Goal: Communication & Community: Connect with others

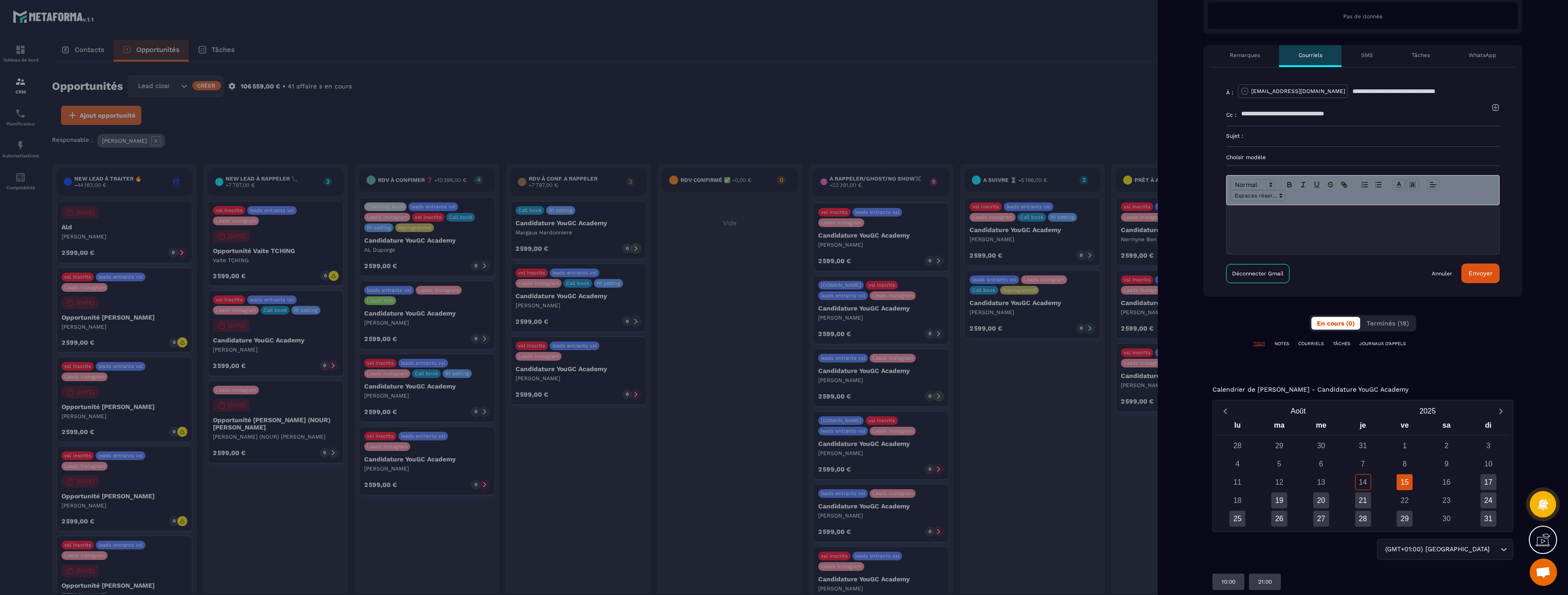
scroll to position [284, 0]
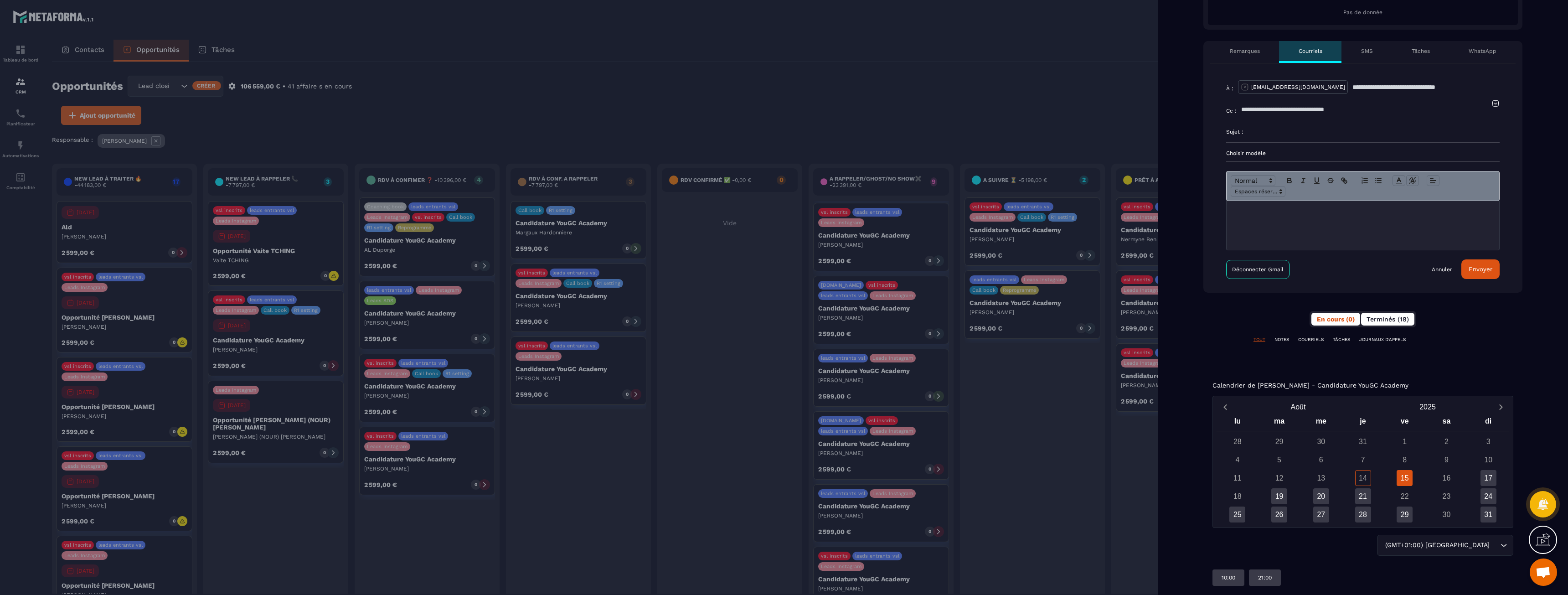
click at [1381, 321] on span "Terminés (18)" at bounding box center [1388, 319] width 42 height 8
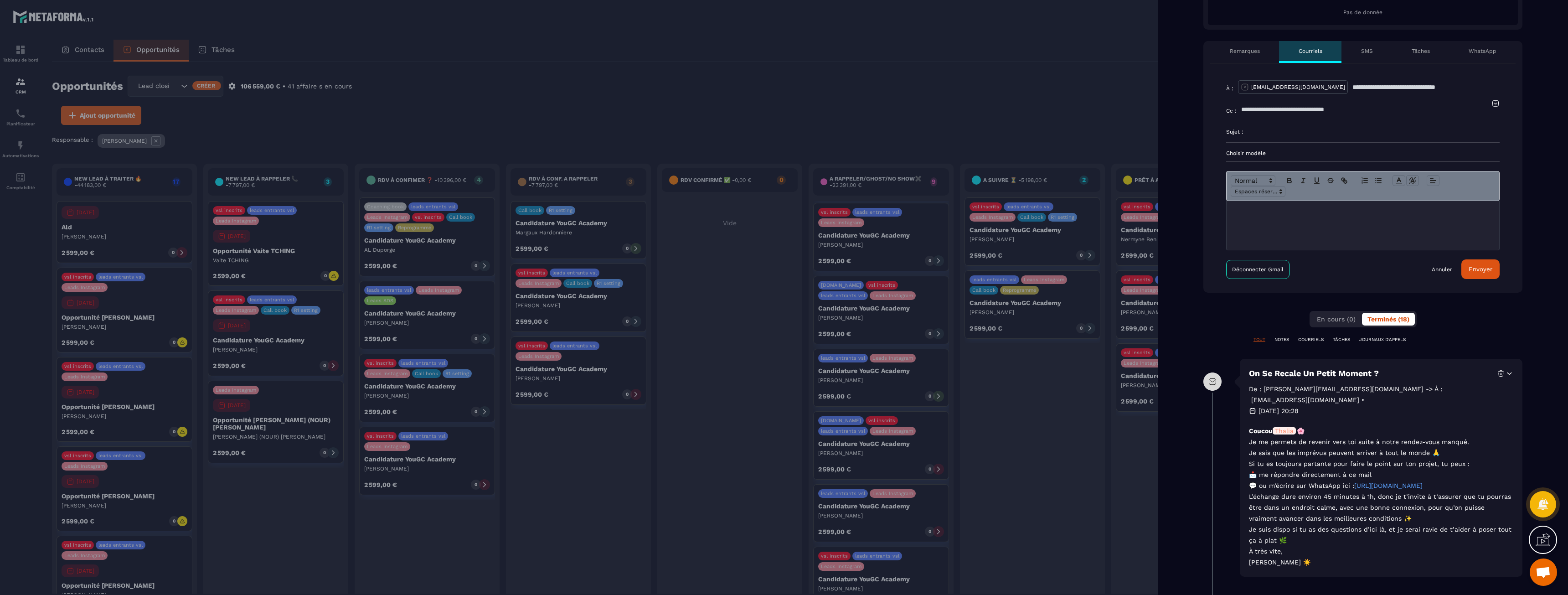
drag, startPoint x: 1352, startPoint y: 420, endPoint x: 1337, endPoint y: 551, distance: 131.9
click at [1337, 551] on p "Coucou Thalia 🌸 Je me permets de revenir vers toi suite à notre rendez-vous man…" at bounding box center [1381, 496] width 264 height 142
click at [1337, 557] on p "[PERSON_NAME] ☀️" at bounding box center [1381, 561] width 264 height 11
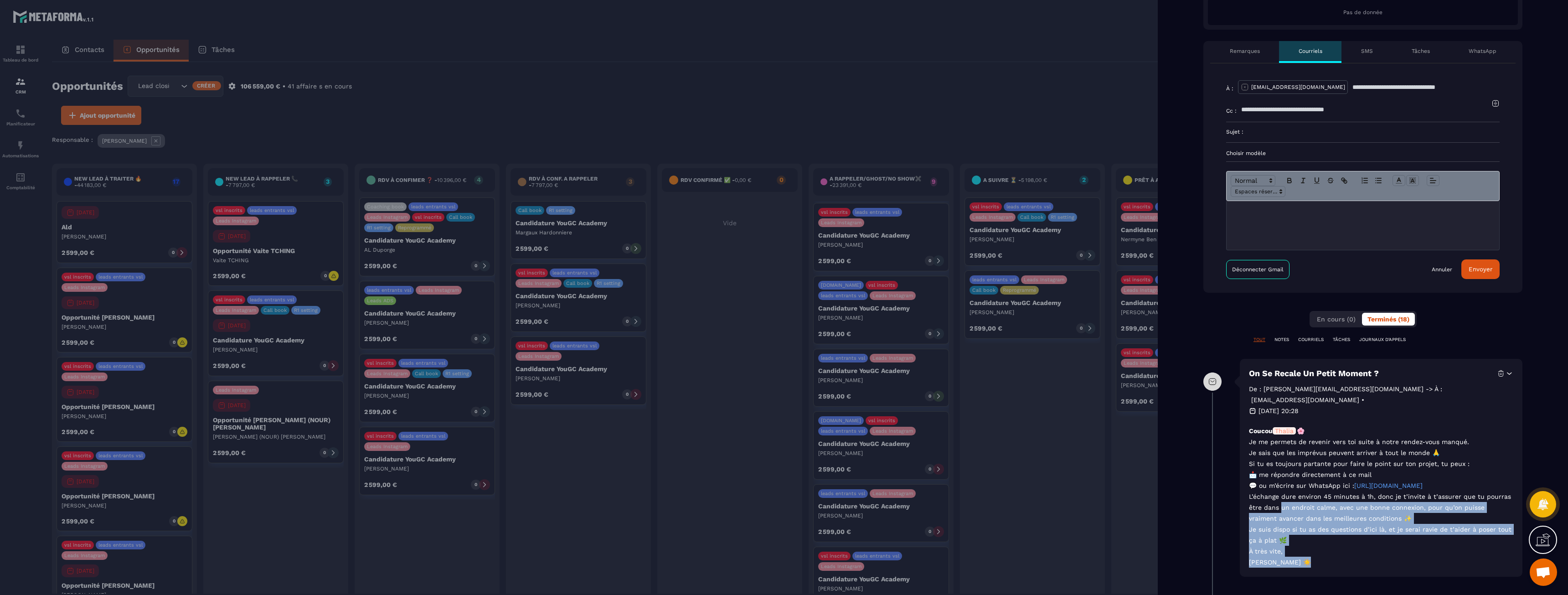
drag, startPoint x: 1302, startPoint y: 523, endPoint x: 1284, endPoint y: 492, distance: 35.8
click at [1284, 492] on p "Coucou Thalia 🌸 Je me permets de revenir vers toi suite à notre rendez-vous man…" at bounding box center [1381, 496] width 264 height 142
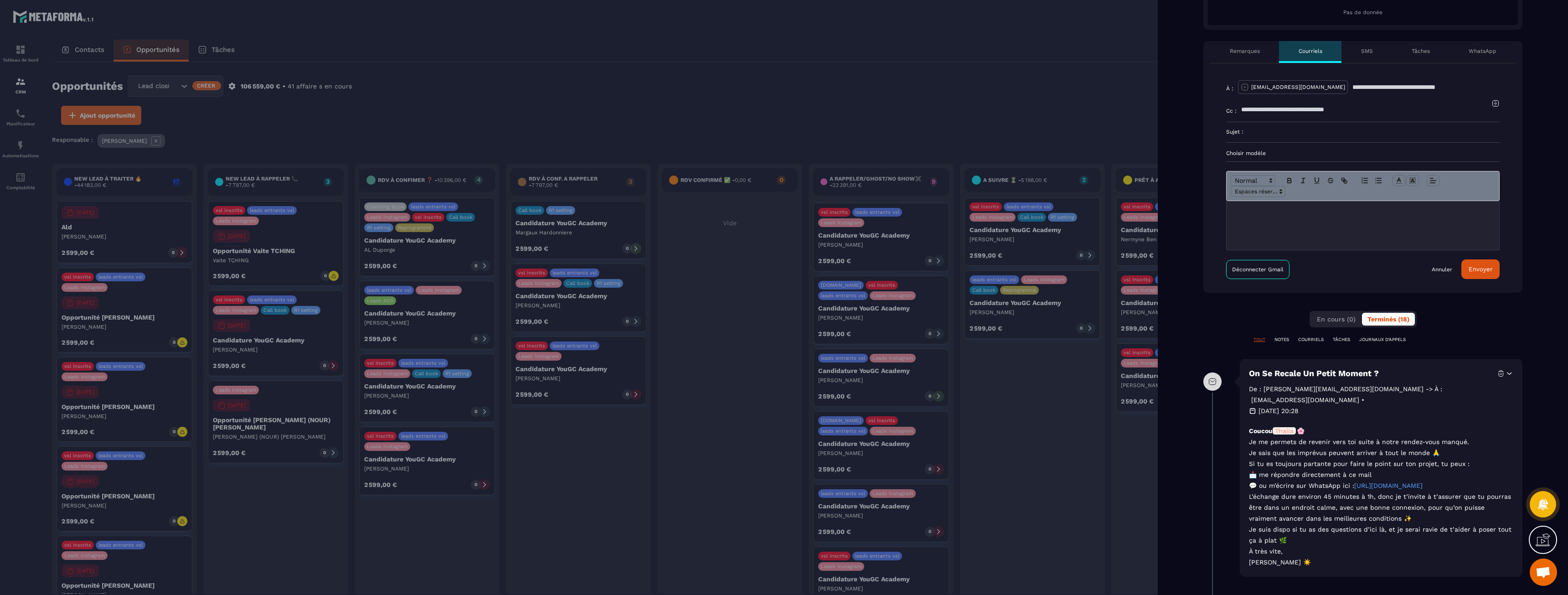
click at [1283, 480] on p "💬 ou m’écrire sur WhatsApp ici : [URL][DOMAIN_NAME]" at bounding box center [1381, 485] width 264 height 11
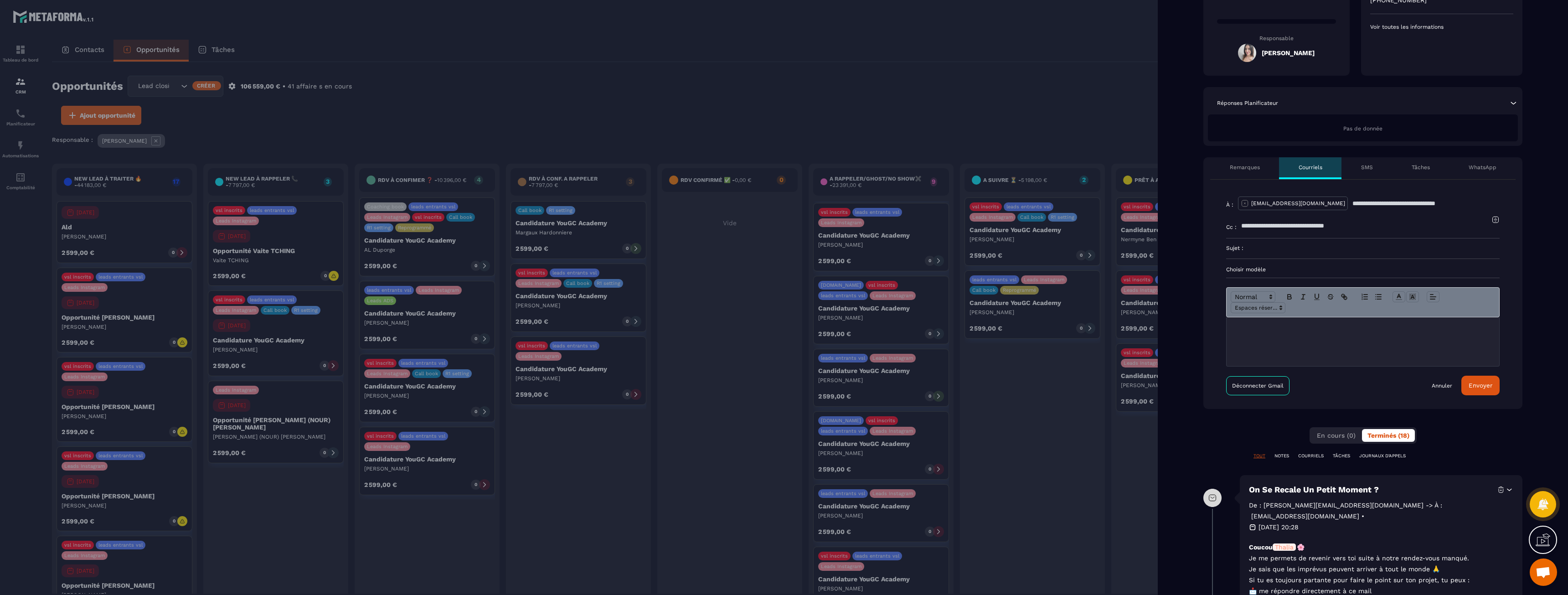
scroll to position [365, 0]
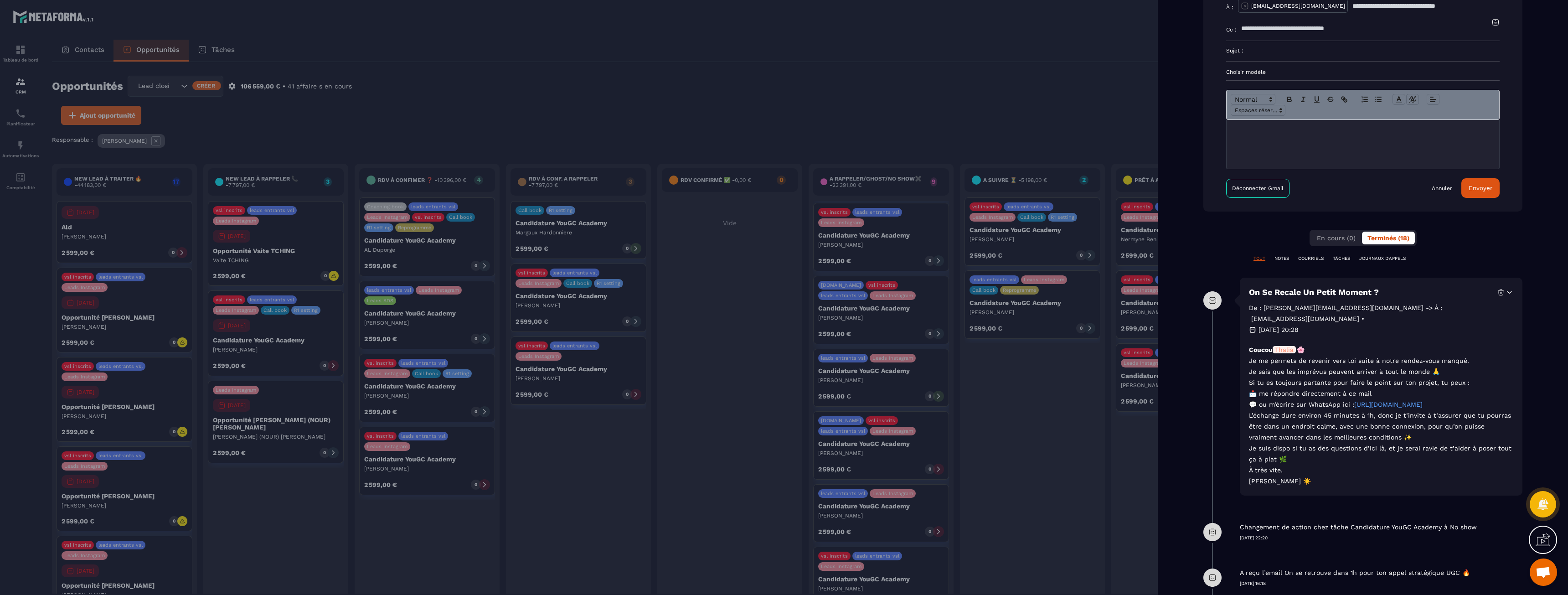
click at [719, 416] on div at bounding box center [784, 297] width 1568 height 595
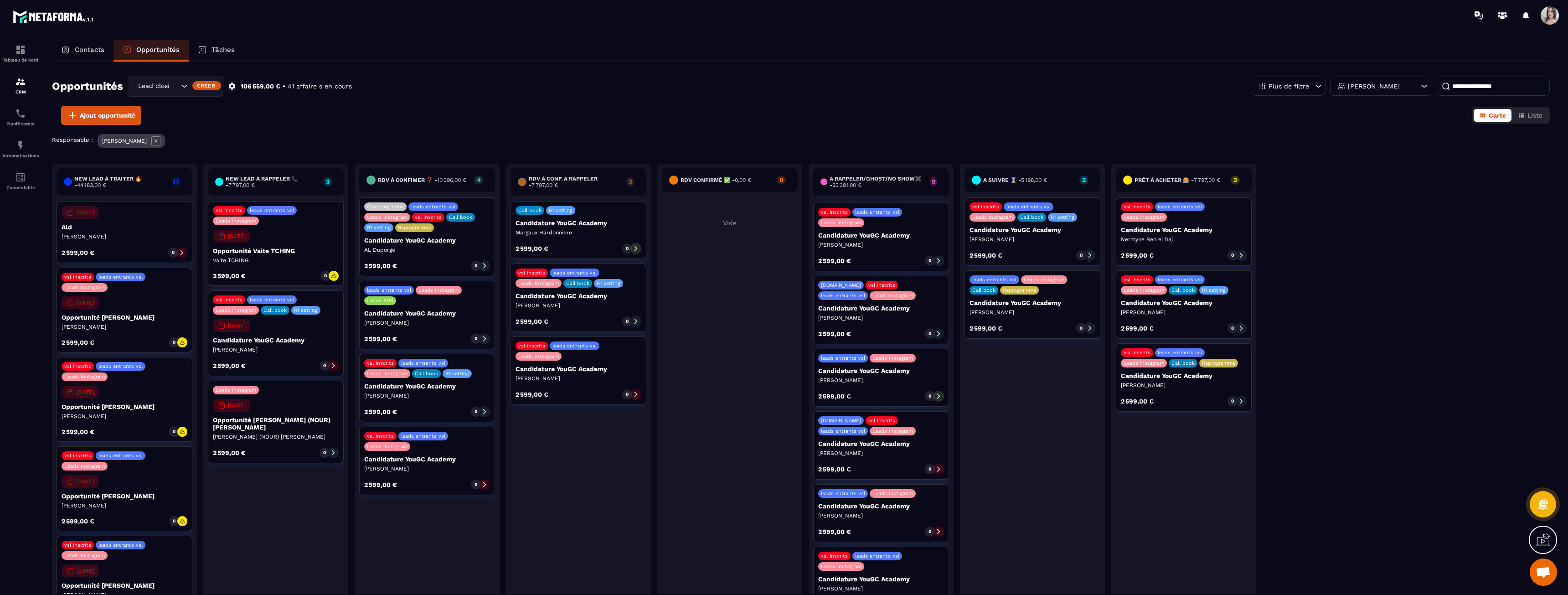
click at [853, 580] on p "Candidature YouGC Academy" at bounding box center [880, 580] width 125 height 8
